Goal: Information Seeking & Learning: Check status

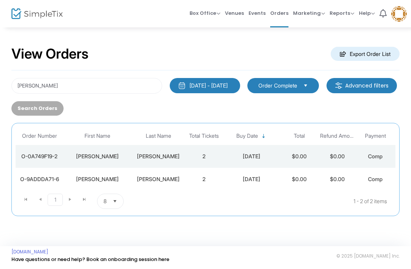
click at [27, 74] on div "[PERSON_NAME] [DATE] - [DATE] Last 30 Days [DATE] [DATE] This week This Month L…" at bounding box center [205, 143] width 389 height 146
click at [27, 83] on input "[PERSON_NAME]" at bounding box center [86, 86] width 151 height 16
type input "E"
click at [64, 102] on button "Search Orders" at bounding box center [37, 108] width 52 height 14
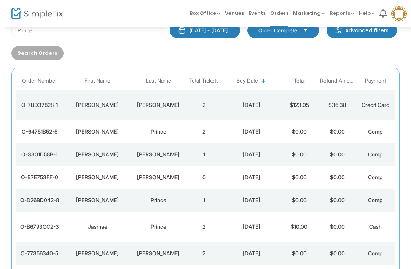
scroll to position [58, 0]
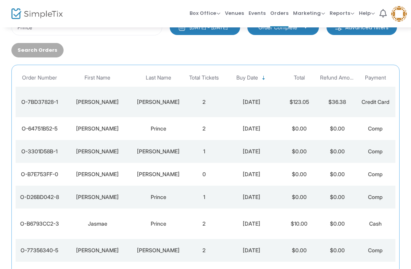
click at [185, 221] on td "Prince" at bounding box center [158, 224] width 53 height 30
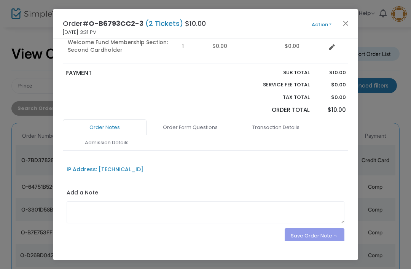
scroll to position [128, 0]
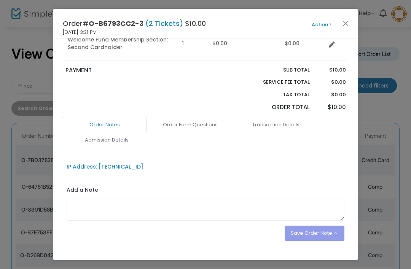
click at [200, 125] on link "Order Form Questions" at bounding box center [191, 125] width 84 height 16
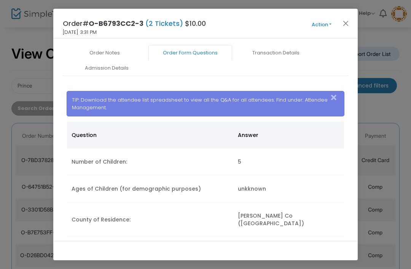
scroll to position [126, 0]
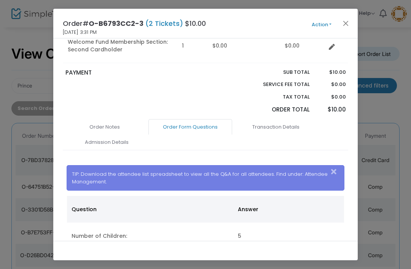
click at [346, 23] on button "Close" at bounding box center [346, 23] width 10 height 10
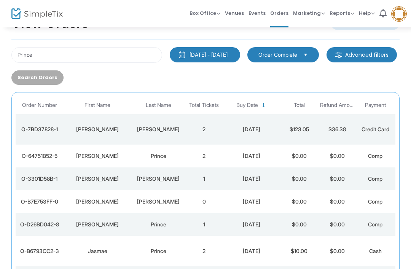
scroll to position [31, 0]
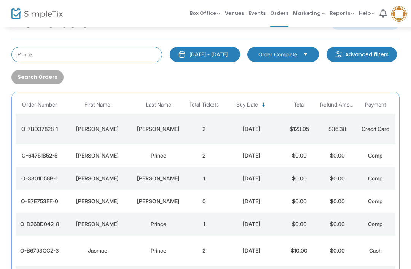
click at [29, 48] on input "Prince" at bounding box center [86, 55] width 151 height 16
click at [28, 48] on input "Prince" at bounding box center [86, 55] width 151 height 16
click at [27, 56] on input "Prince" at bounding box center [86, 55] width 151 height 16
type input "P"
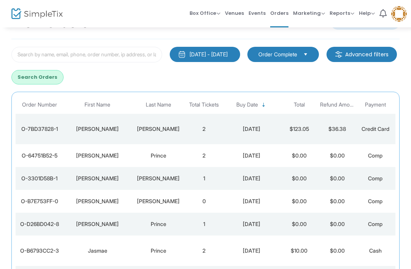
click at [64, 78] on button "Search Orders" at bounding box center [37, 77] width 52 height 14
